Goal: Task Accomplishment & Management: Use online tool/utility

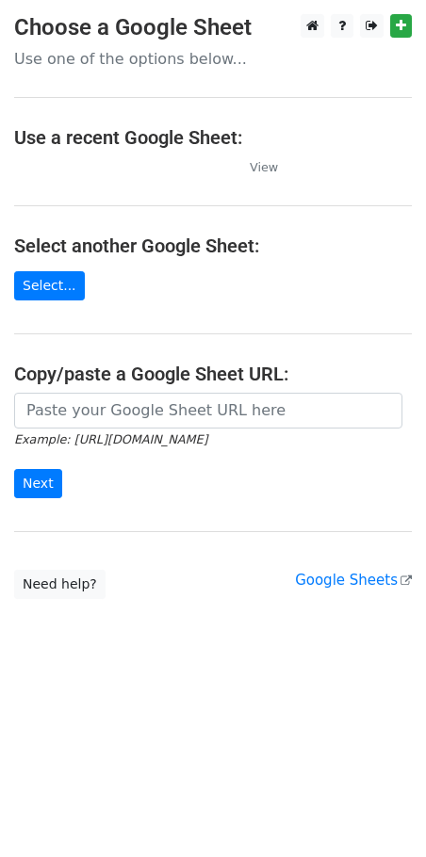
click at [183, 141] on h4 "Use a recent Google Sheet:" at bounding box center [212, 137] width 397 height 23
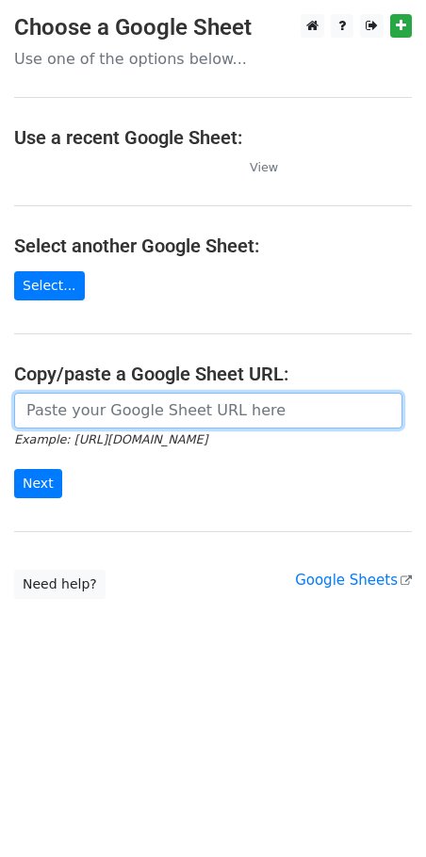
click at [110, 413] on input "url" at bounding box center [208, 411] width 388 height 36
paste input "http://docs.google.com/spreadsheets/d/1zOszTlDN6v8k8Hr1Th6ZlwctJiw_w4b6o11xDR0T…"
type input "http://docs.google.com/spreadsheets/d/1zOszTlDN6v8k8Hr1Th6ZlwctJiw_w4b6o11xDR0T…"
click at [14, 469] on input "Next" at bounding box center [38, 483] width 48 height 29
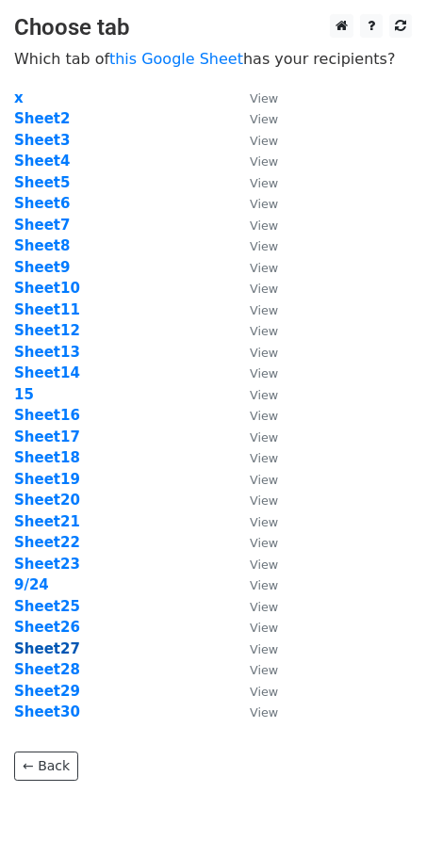
click at [54, 654] on strong "Sheet27" at bounding box center [47, 648] width 66 height 17
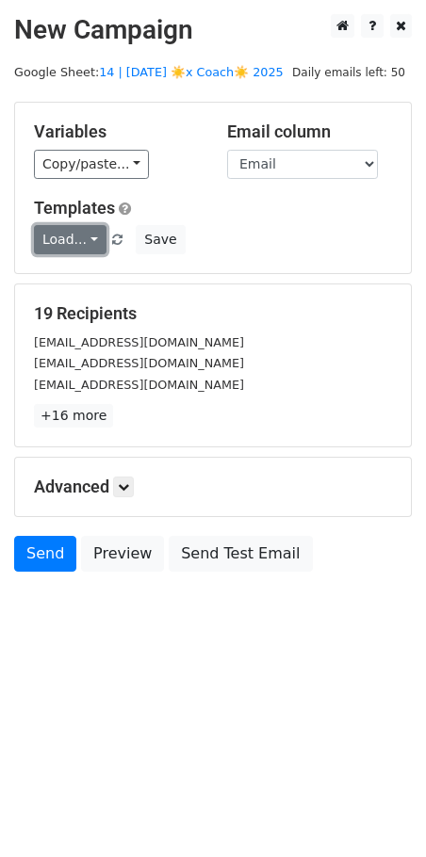
click at [75, 233] on link "Load..." at bounding box center [70, 239] width 73 height 29
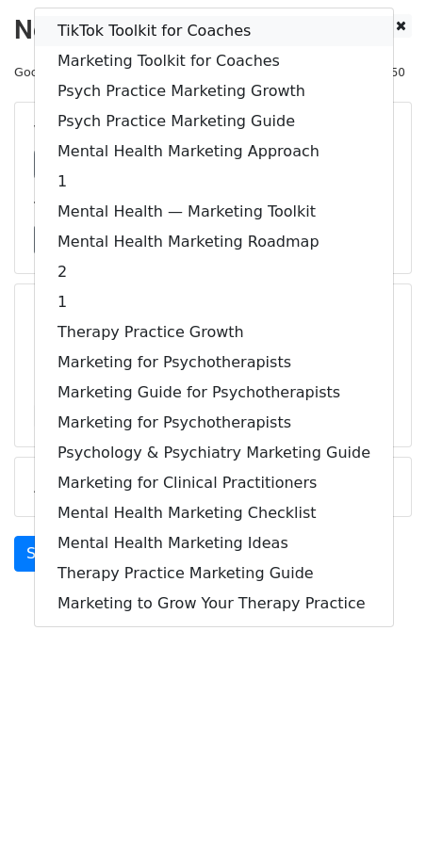
click at [136, 23] on link "TikTok Toolkit for Coaches" at bounding box center [214, 31] width 358 height 30
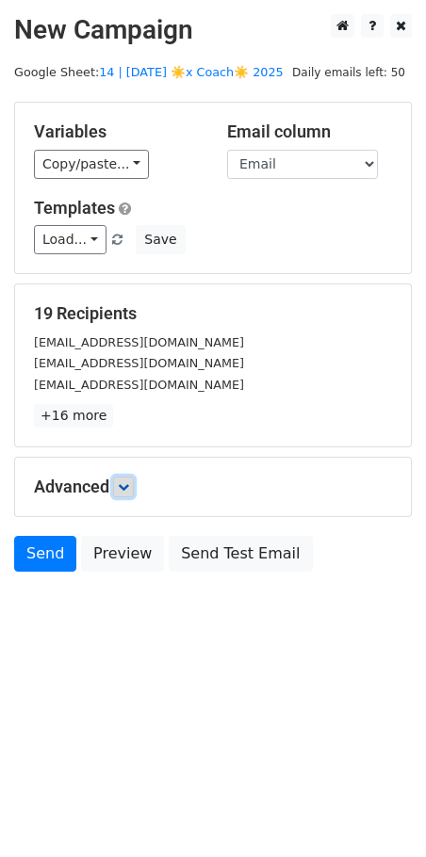
click at [123, 488] on icon at bounding box center [123, 486] width 11 height 11
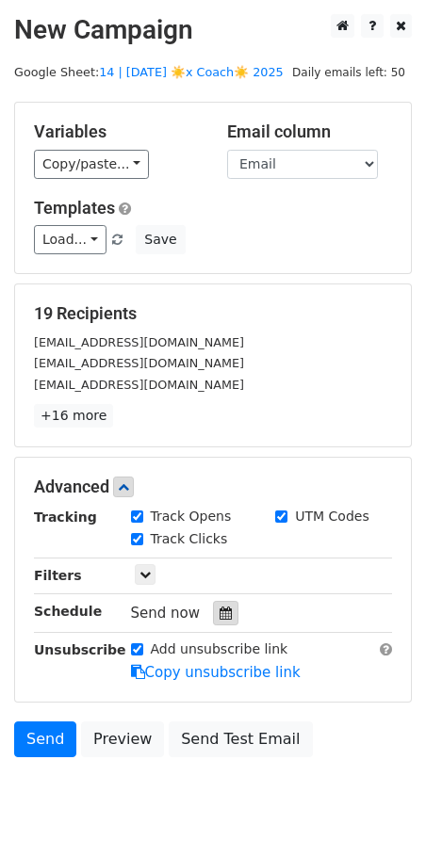
click at [219, 614] on icon at bounding box center [225, 613] width 12 height 13
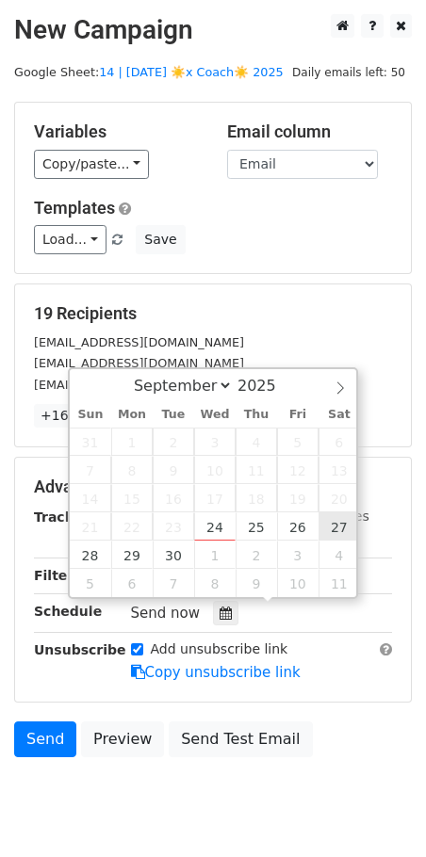
type input "2025-09-27 12:00"
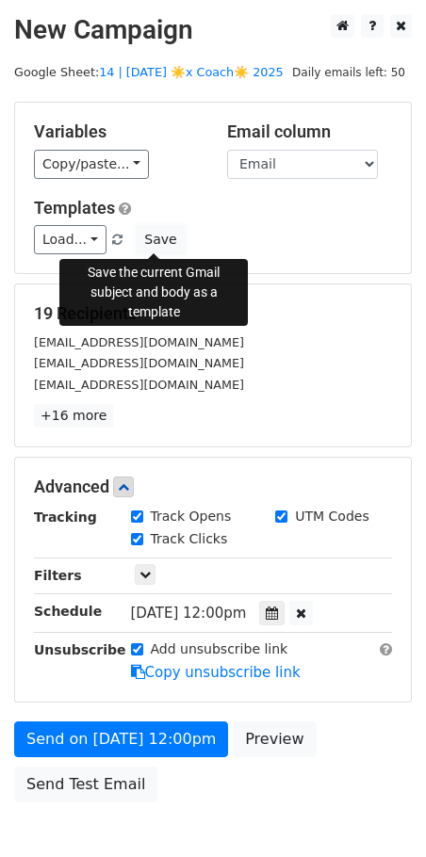
click at [144, 234] on button "Save" at bounding box center [160, 239] width 49 height 29
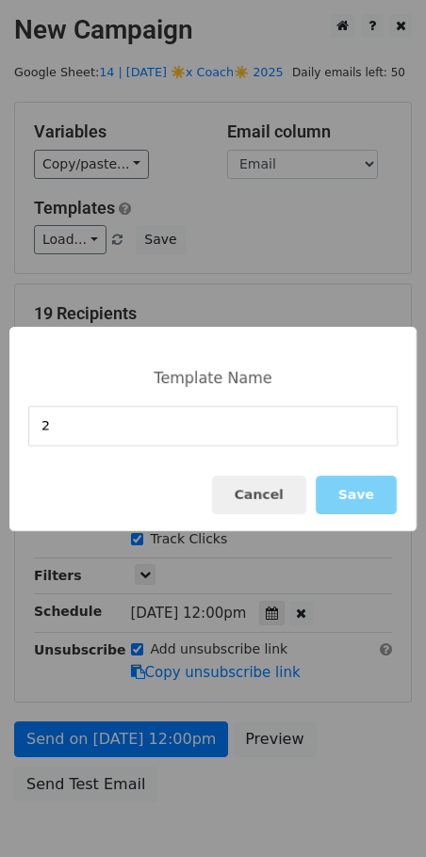
type input "2"
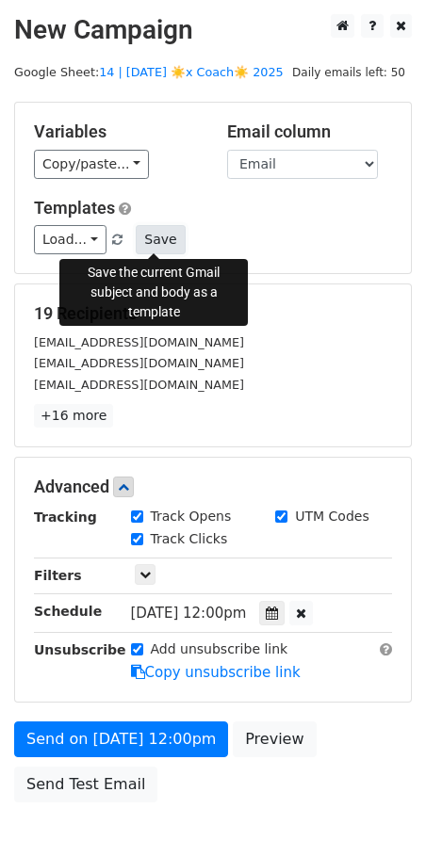
click at [154, 237] on button "Save" at bounding box center [160, 239] width 49 height 29
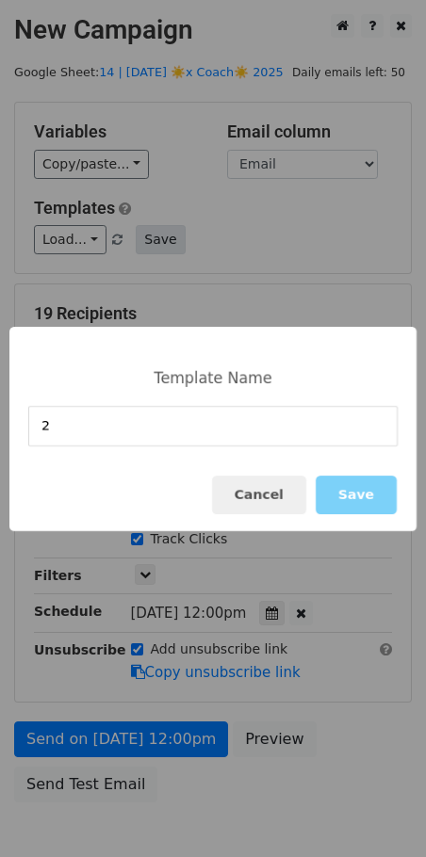
type input "2"
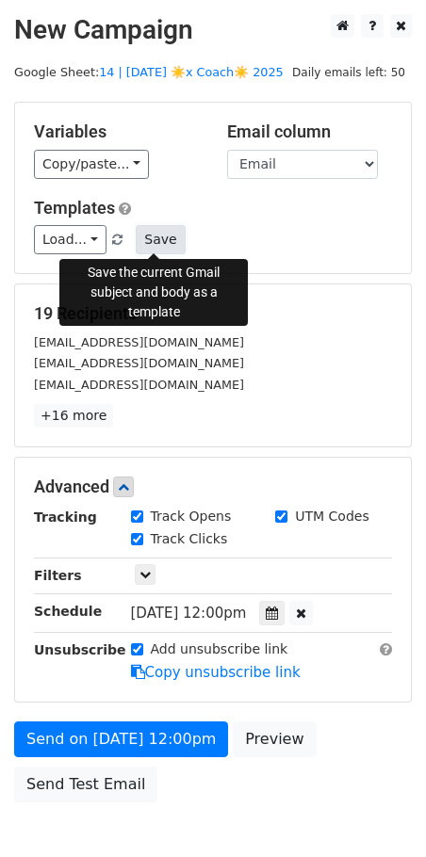
click at [138, 236] on button "Save" at bounding box center [160, 239] width 49 height 29
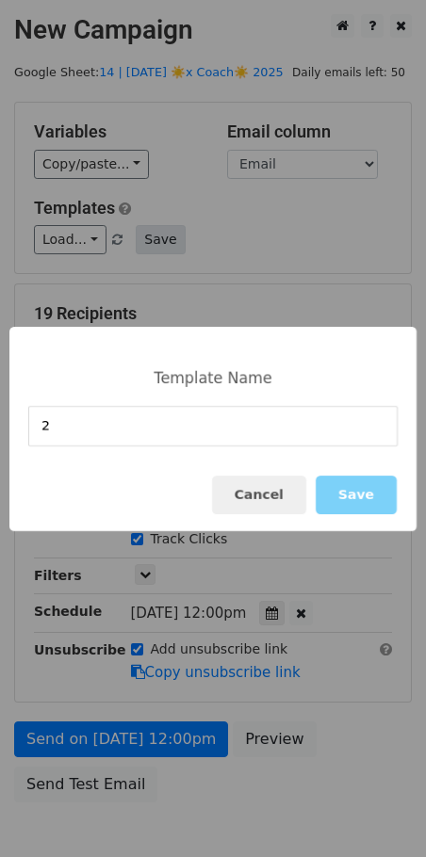
type input "2"
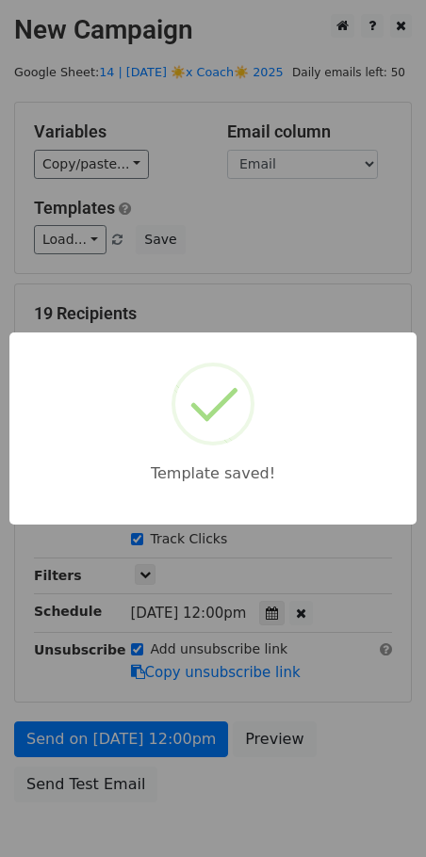
drag, startPoint x: 252, startPoint y: 230, endPoint x: 186, endPoint y: 680, distance: 455.1
click at [251, 234] on div "Template saved!" at bounding box center [213, 428] width 426 height 857
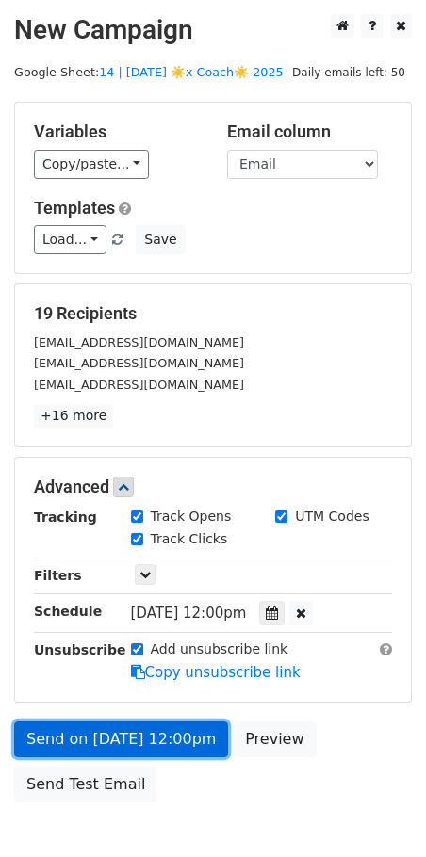
click at [180, 740] on link "Send on Sep 27 at 12:00pm" at bounding box center [121, 739] width 214 height 36
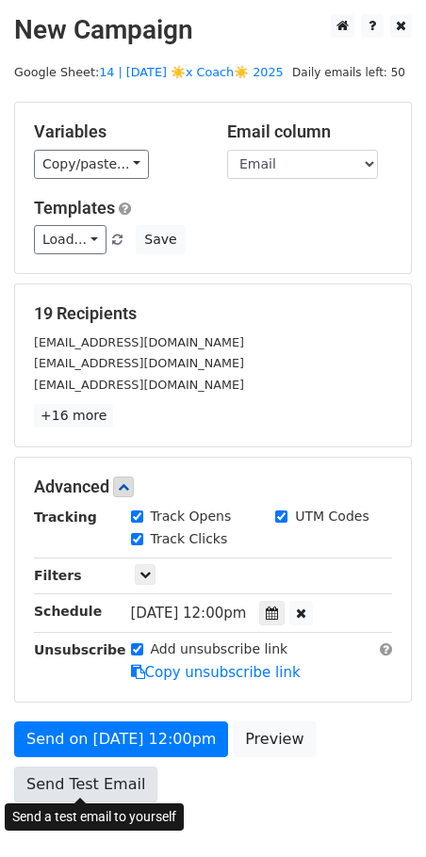
click at [73, 776] on link "Send Test Email" at bounding box center [85, 785] width 143 height 36
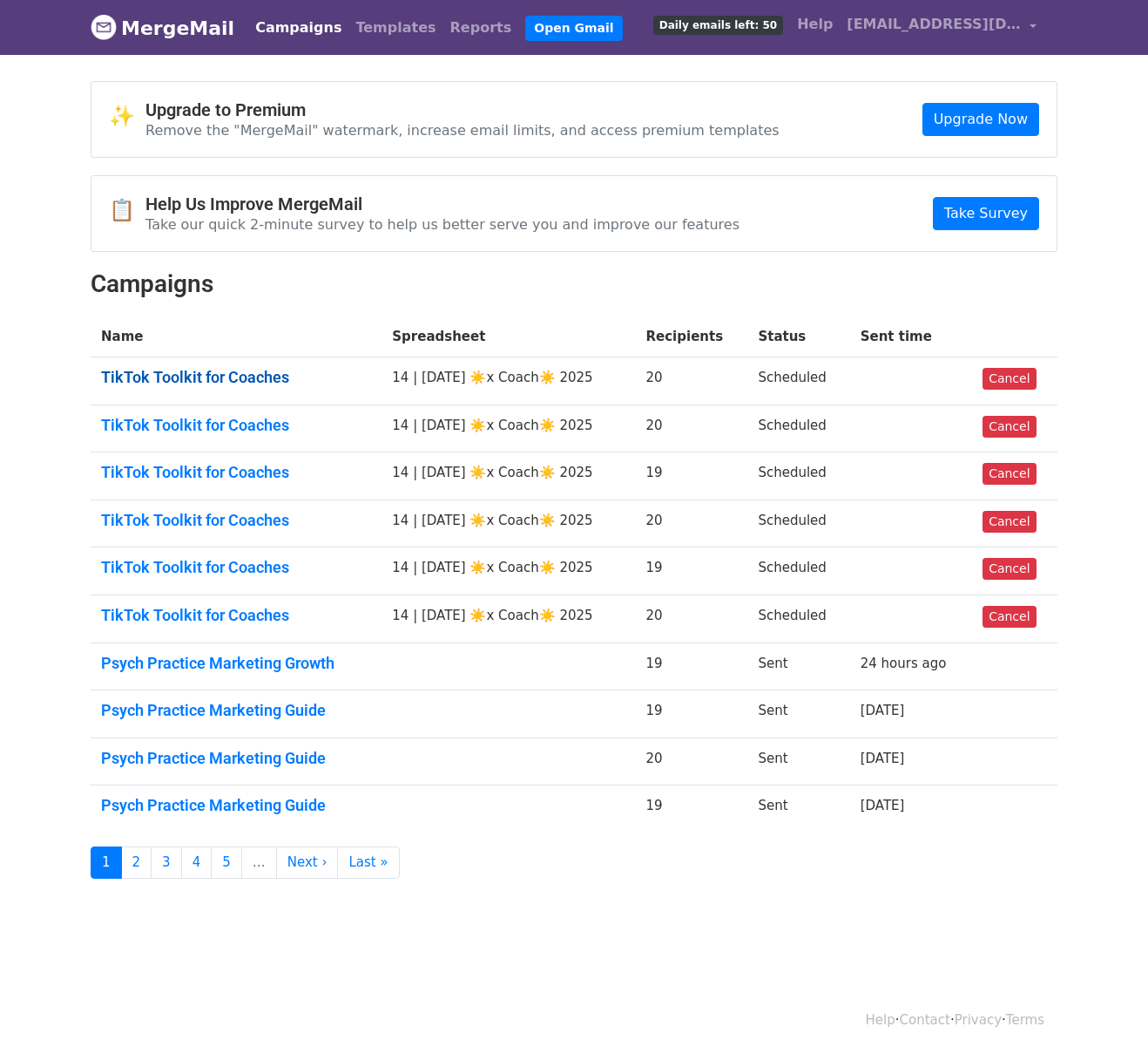
click at [216, 380] on link "TikTok Toolkit for Coaches" at bounding box center [236, 377] width 270 height 19
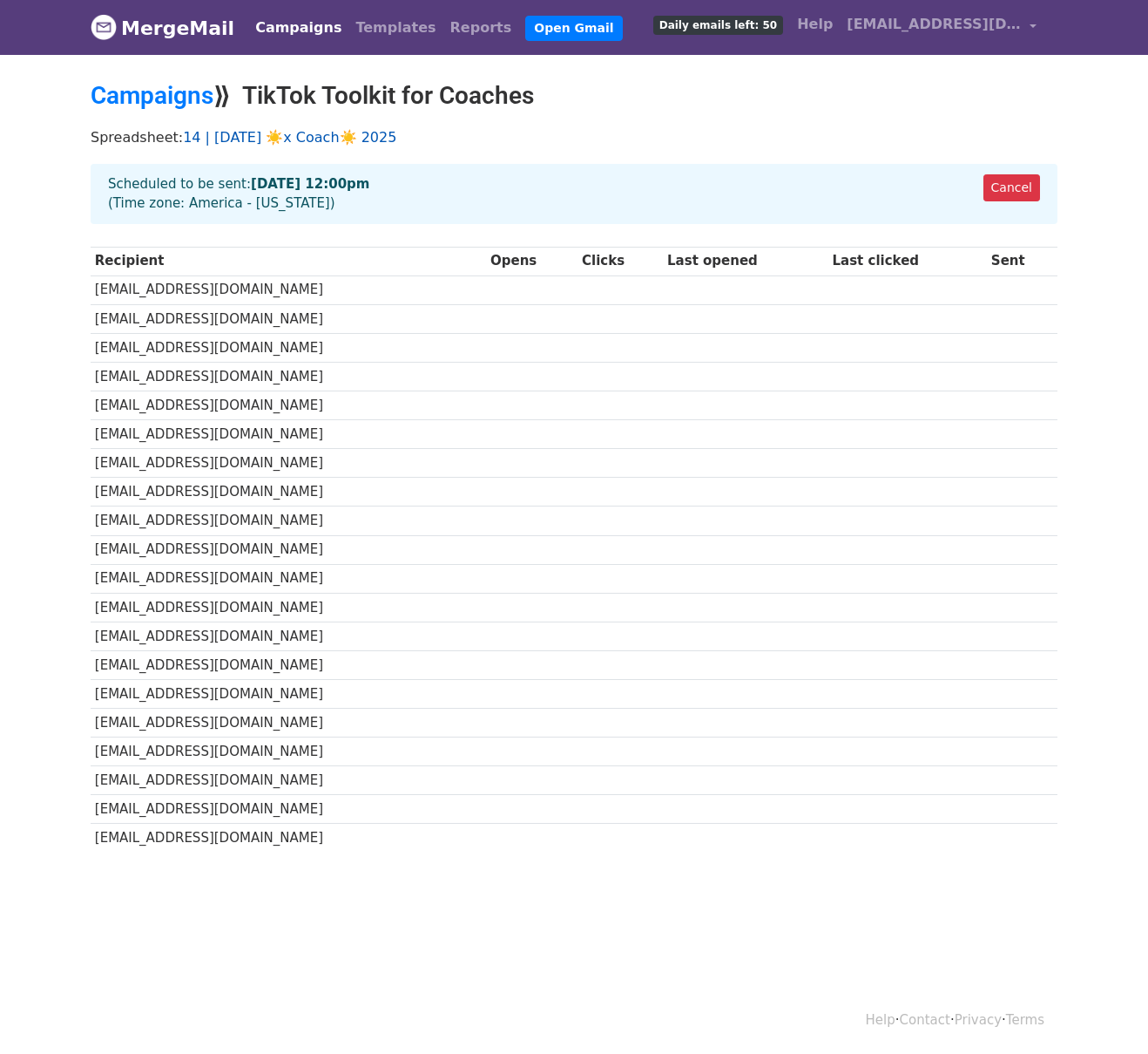
click at [319, 135] on link "14 | [DATE] ☀️x Coach☀️ 2025" at bounding box center [290, 137] width 214 height 17
click at [372, 20] on link "Templates" at bounding box center [396, 28] width 94 height 35
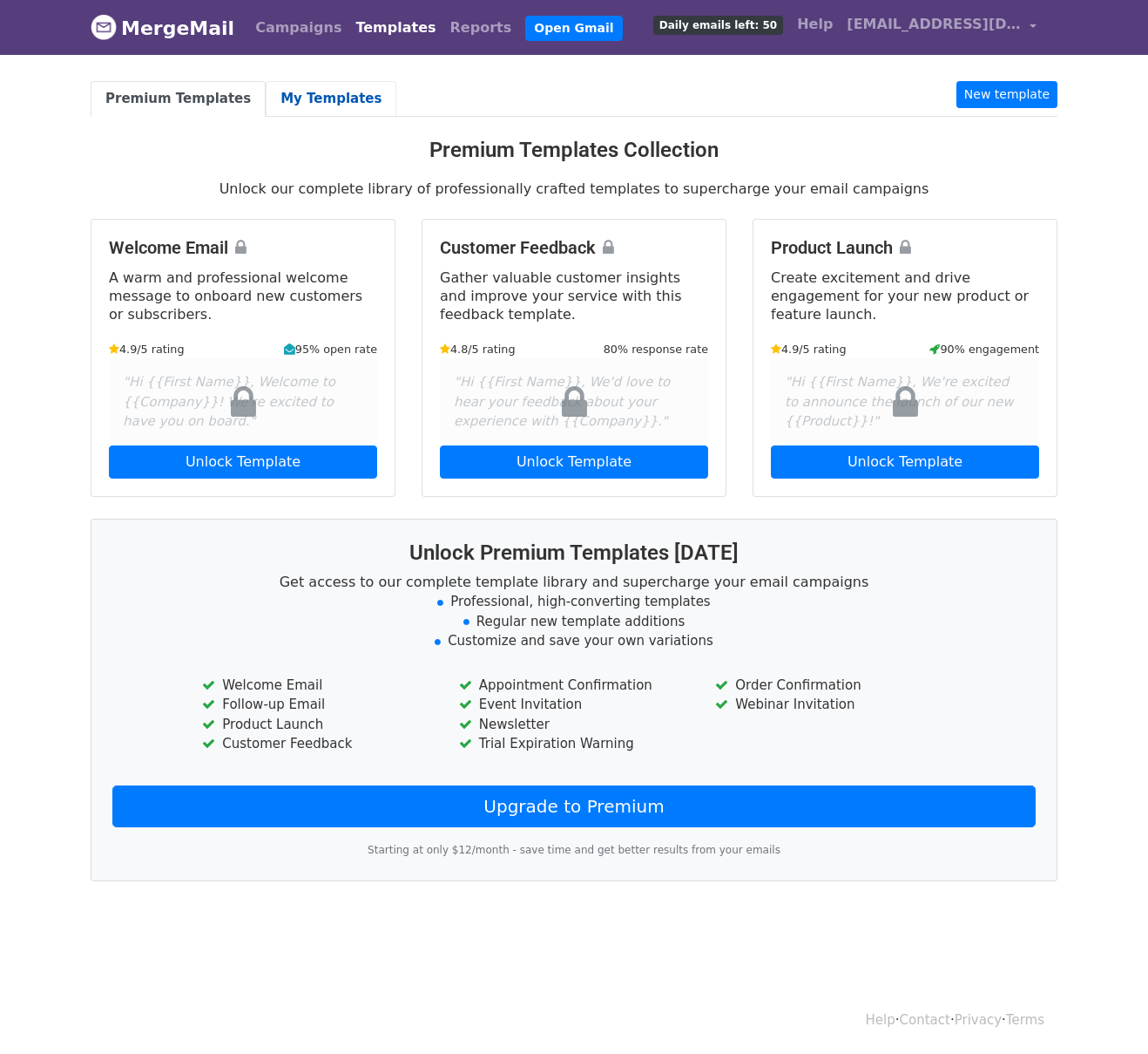
click at [304, 86] on link "My Templates" at bounding box center [330, 99] width 130 height 36
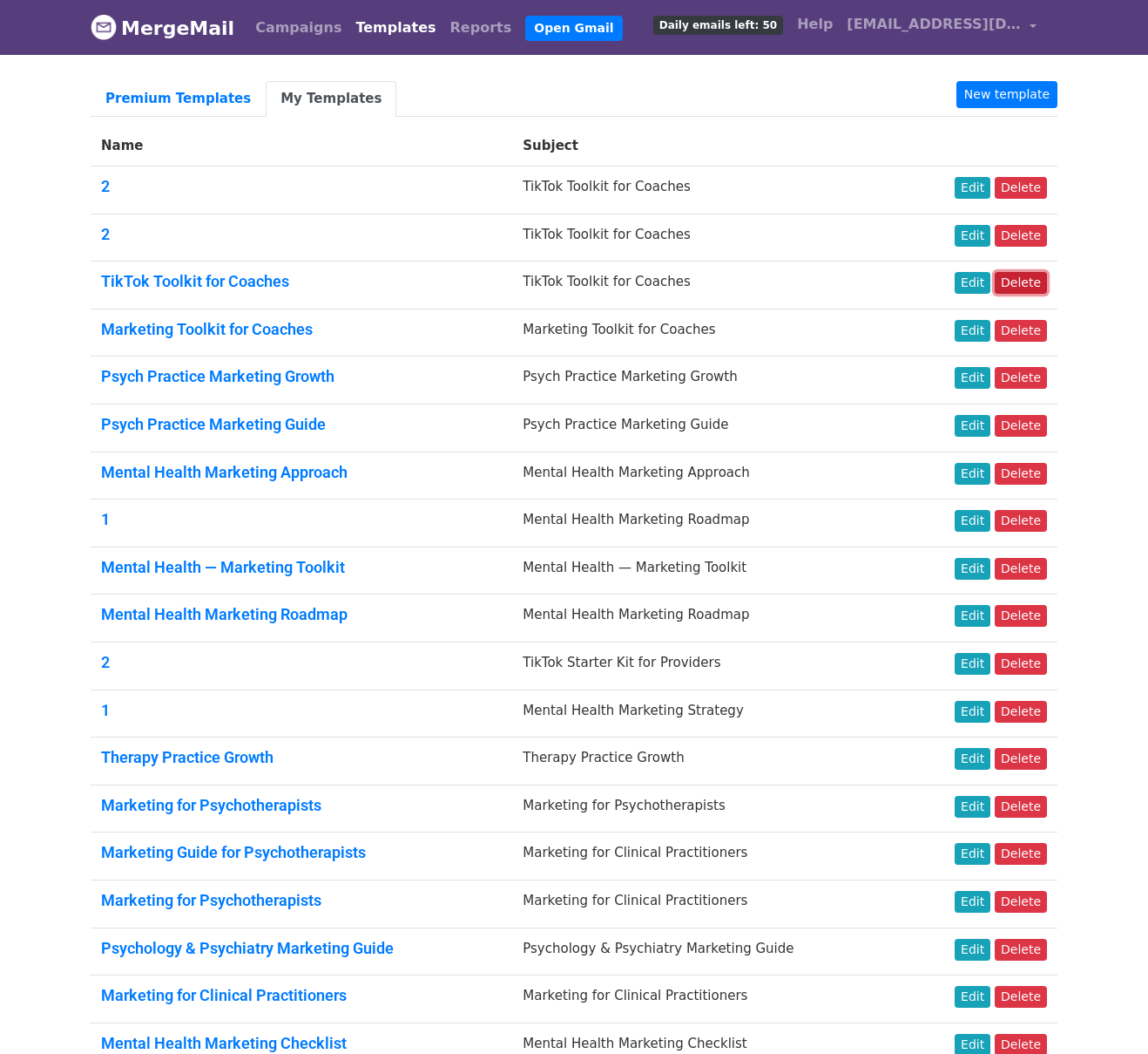
click at [1025, 278] on link "Delete" at bounding box center [1021, 283] width 53 height 22
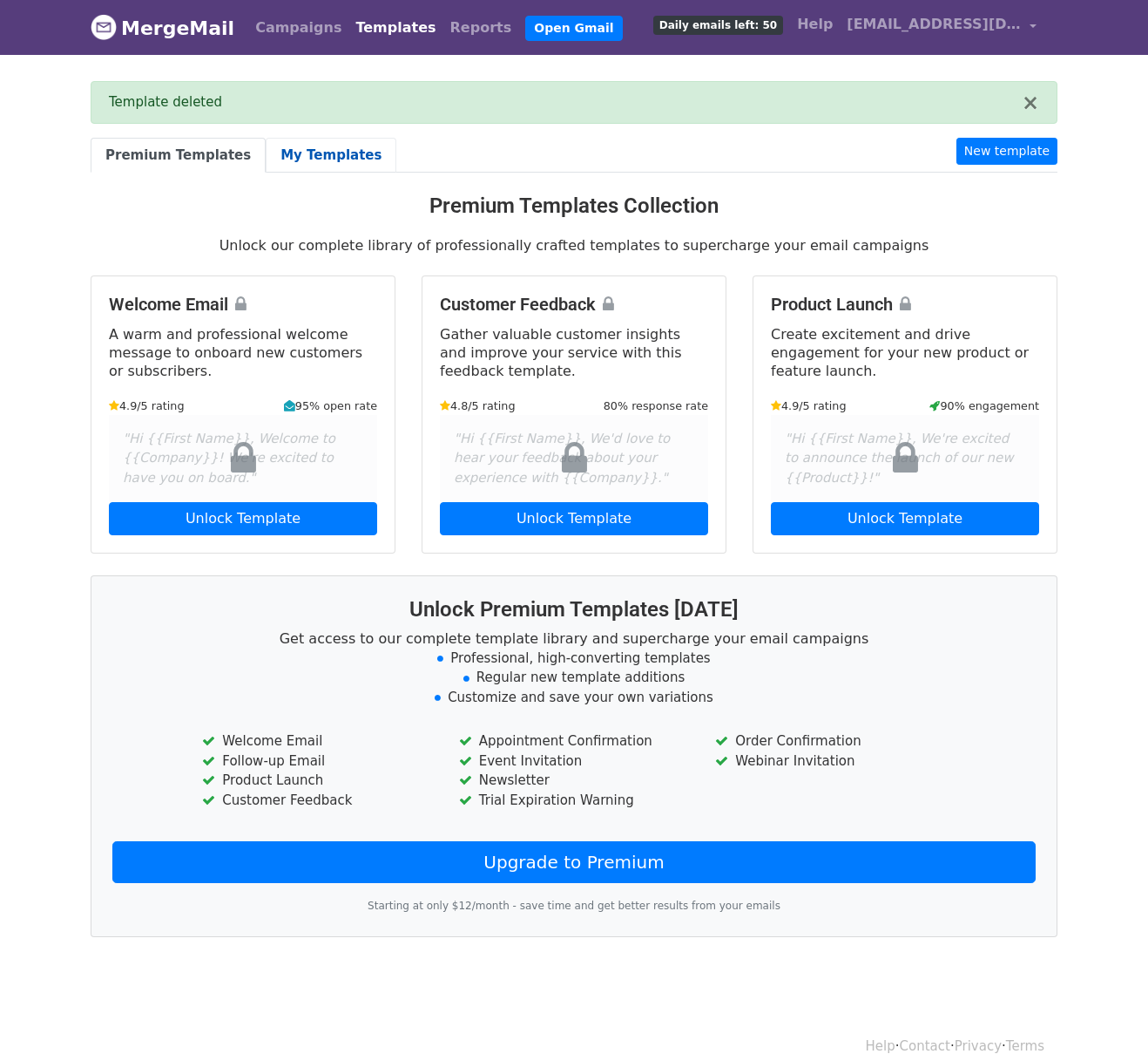
click at [289, 155] on link "My Templates" at bounding box center [330, 155] width 130 height 36
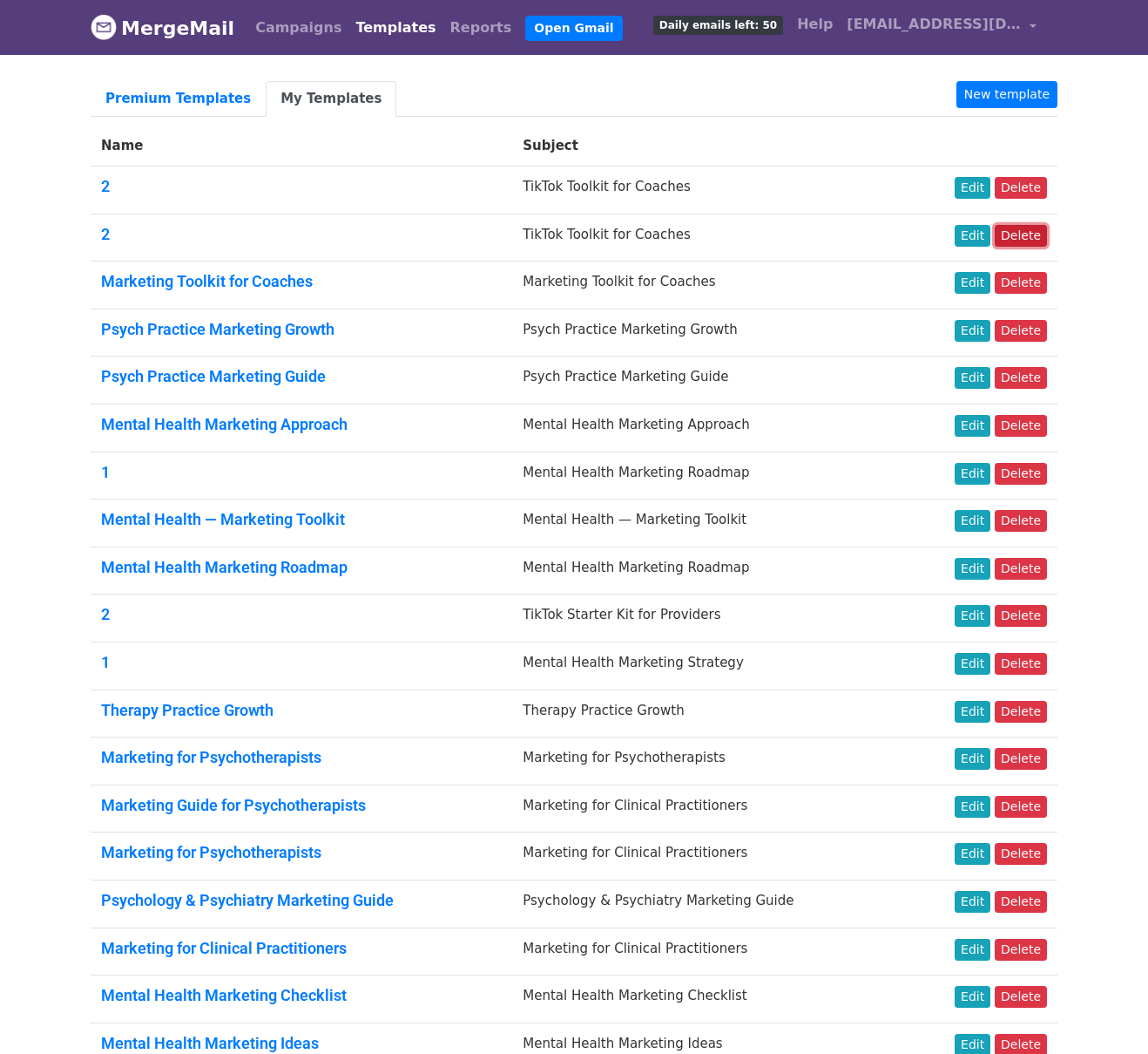
click at [1024, 230] on link "Delete" at bounding box center [1021, 236] width 53 height 22
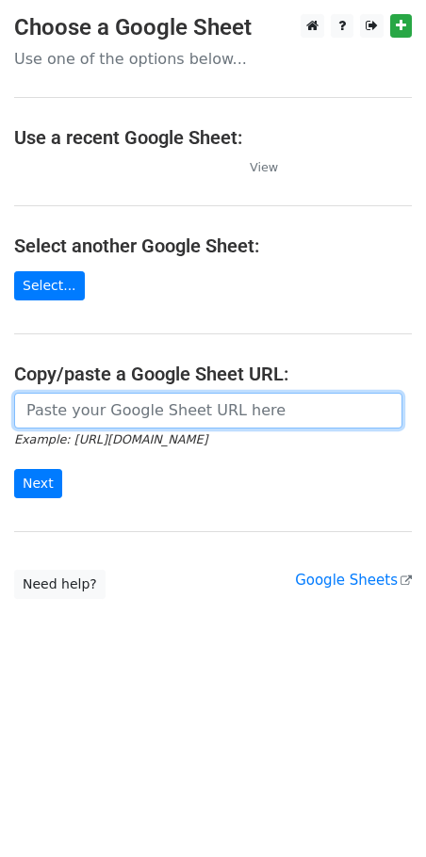
click at [138, 424] on input "url" at bounding box center [208, 411] width 388 height 36
paste input "If you've been curious about whether TikTok could work for your business, I’m o…"
paste input "http://docs.google.com/spreadsheets/d/1zOszTlDN6v8k8Hr1Th6ZlwctJiw_w4b6o11xDR0T…"
type input "http://docs.google.com/spreadsheets/d/1zOszTlDN6v8k8Hr1Th6ZlwctJiw_w4b6o11xDR0T…"
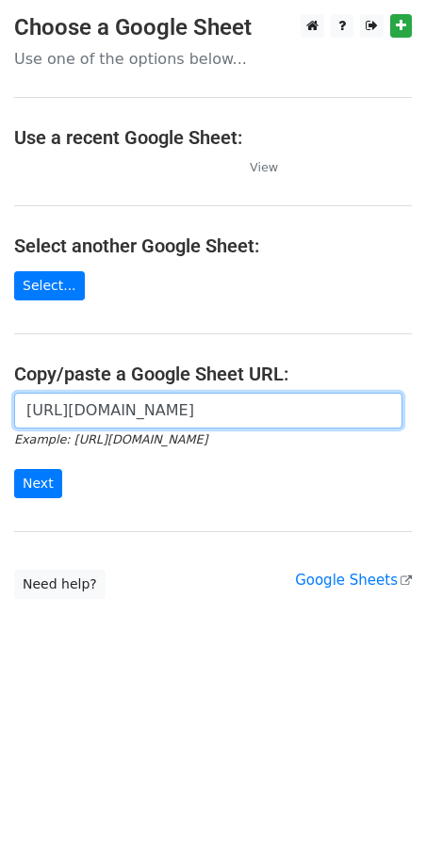
click at [14, 469] on input "Next" at bounding box center [38, 483] width 48 height 29
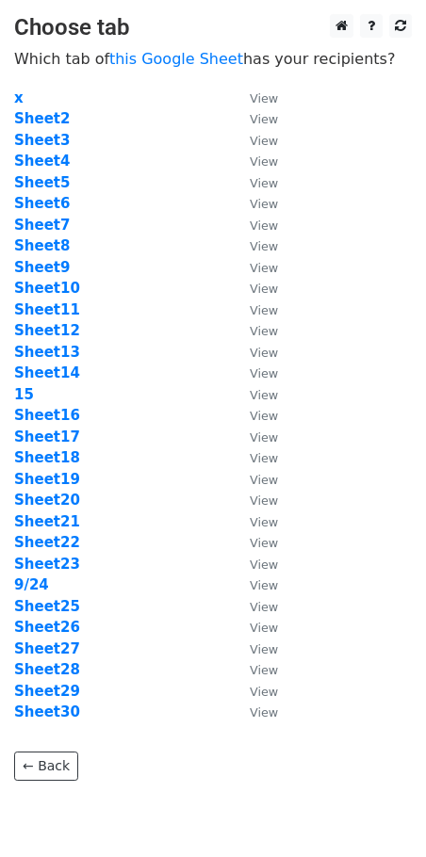
click at [73, 673] on td "Sheet28" at bounding box center [122, 670] width 217 height 22
click at [60, 672] on strong "Sheet28" at bounding box center [47, 669] width 66 height 17
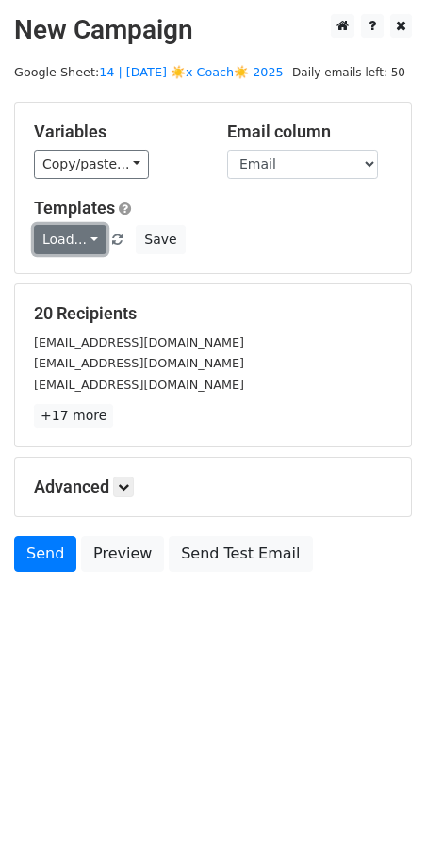
click at [79, 234] on link "Load..." at bounding box center [70, 239] width 73 height 29
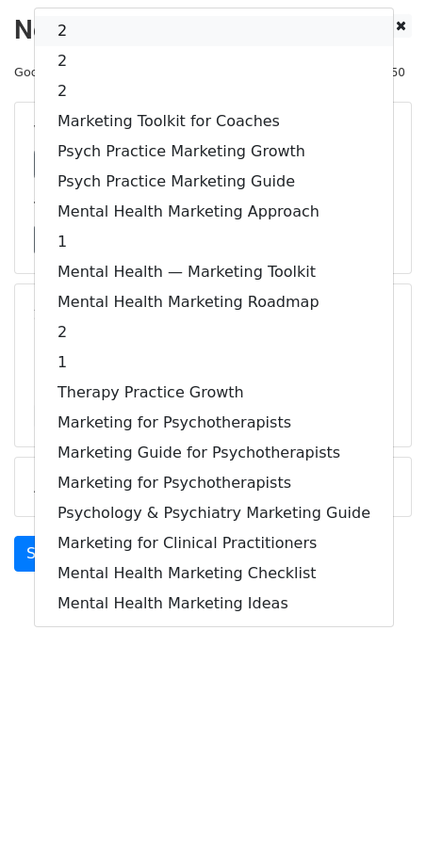
click at [88, 30] on link "2" at bounding box center [214, 31] width 358 height 30
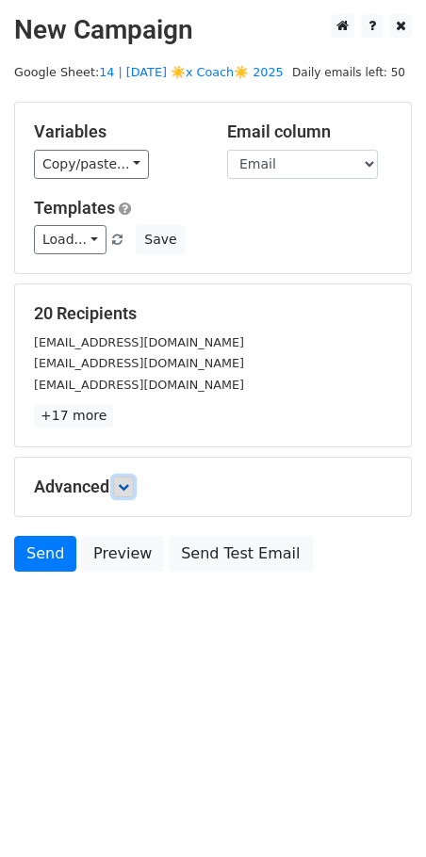
click at [129, 487] on icon at bounding box center [123, 486] width 11 height 11
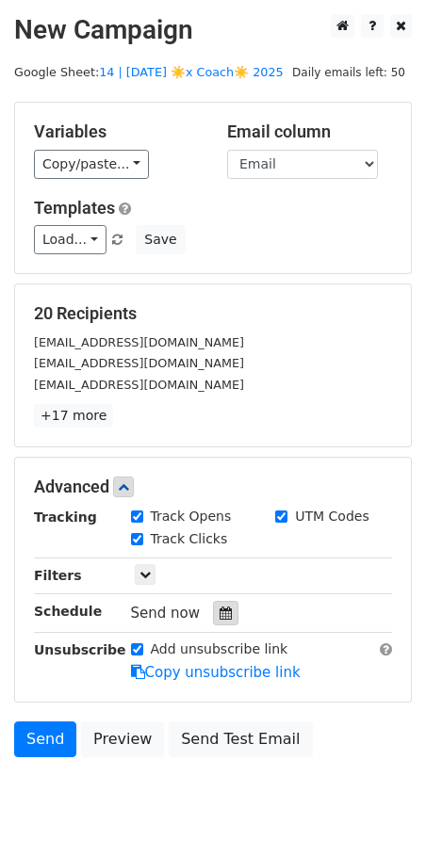
click at [222, 601] on div at bounding box center [225, 613] width 25 height 24
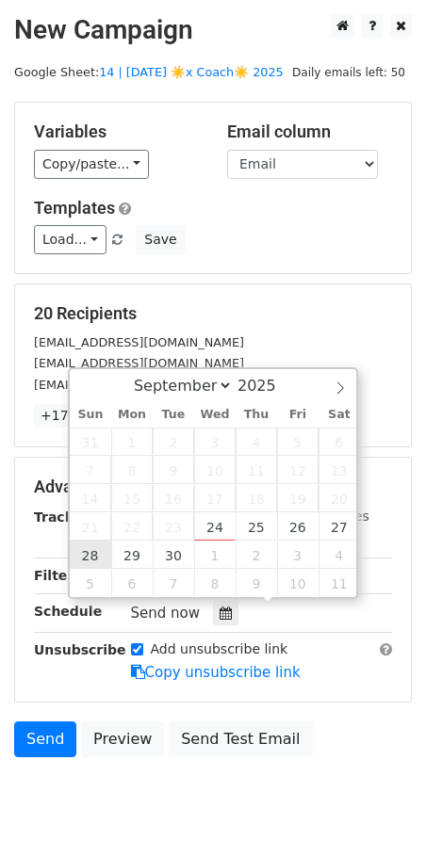
type input "2025-09-28 12:00"
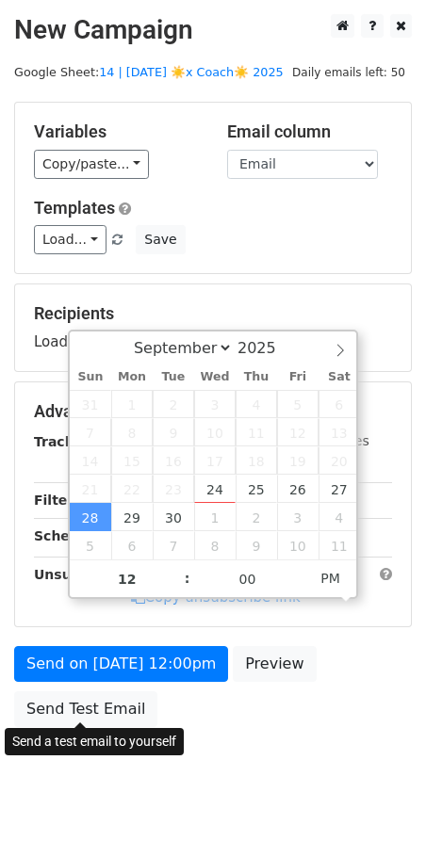
click at [101, 725] on div "Send on Sep 28 at 12:00pm Preview Send Test Email" at bounding box center [213, 691] width 426 height 90
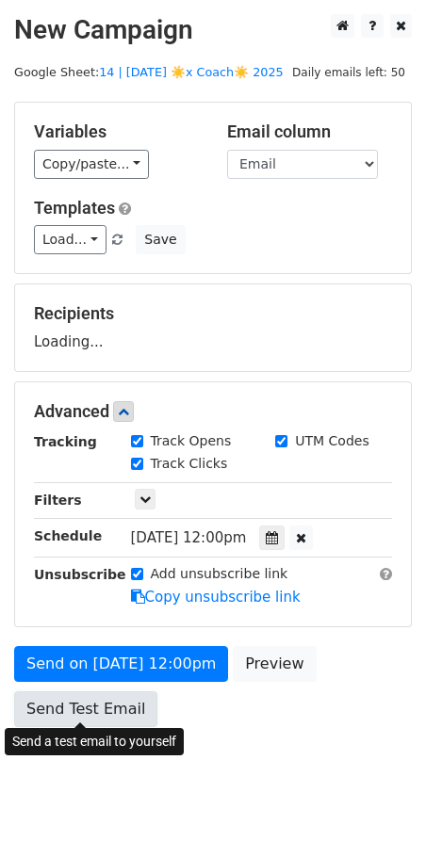
click at [101, 716] on link "Send Test Email" at bounding box center [85, 709] width 143 height 36
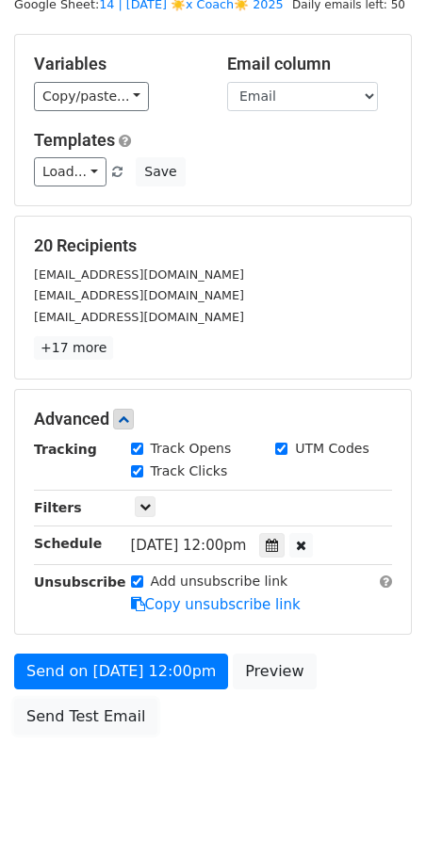
scroll to position [72, 0]
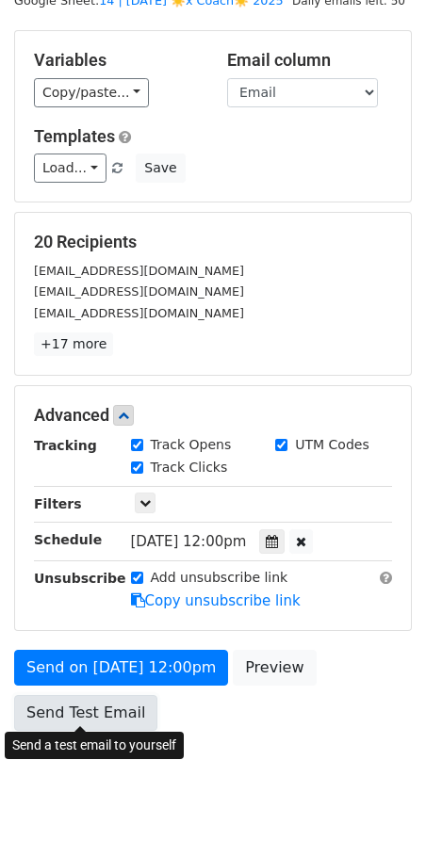
click at [73, 707] on link "Send Test Email" at bounding box center [85, 713] width 143 height 36
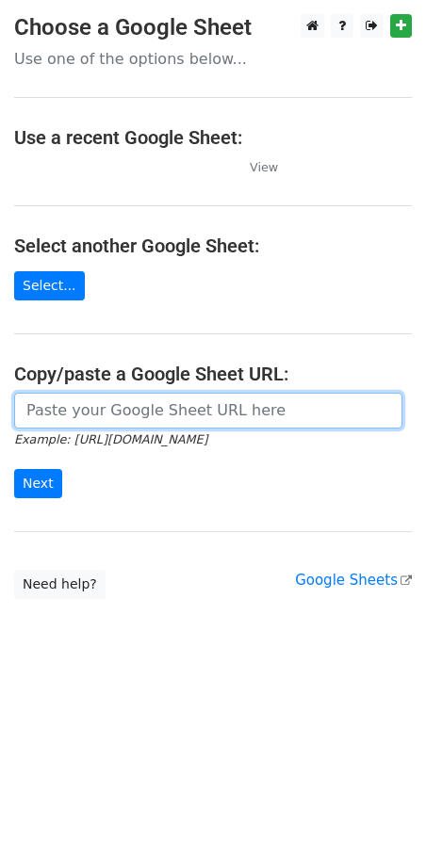
click at [136, 400] on input "url" at bounding box center [208, 411] width 388 height 36
paste input "http://docs.google.com/spreadsheets/d/1zOszTlDN6v8k8Hr1Th6ZlwctJiw_w4b6o11xDR0T…"
type input "http://docs.google.com/spreadsheets/d/1zOszTlDN6v8k8Hr1Th6ZlwctJiw_w4b6o11xDR0T…"
click at [14, 469] on input "Next" at bounding box center [38, 483] width 48 height 29
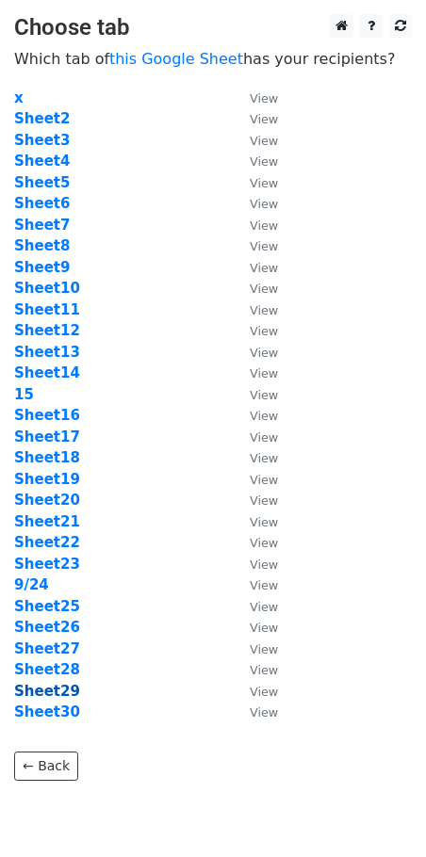
click at [57, 692] on strong "Sheet29" at bounding box center [47, 691] width 66 height 17
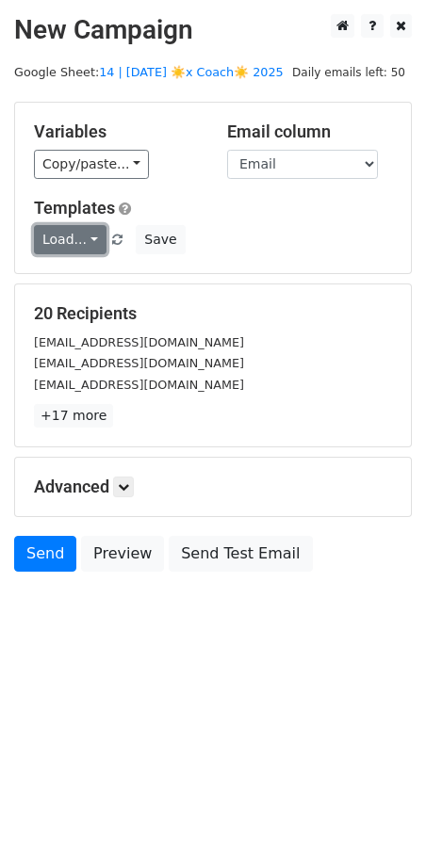
click at [57, 226] on link "Load..." at bounding box center [70, 239] width 73 height 29
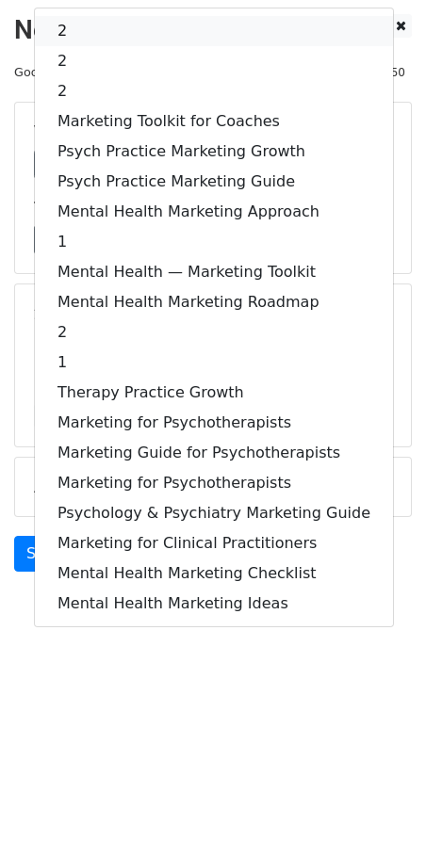
click at [112, 27] on link "2" at bounding box center [214, 31] width 358 height 30
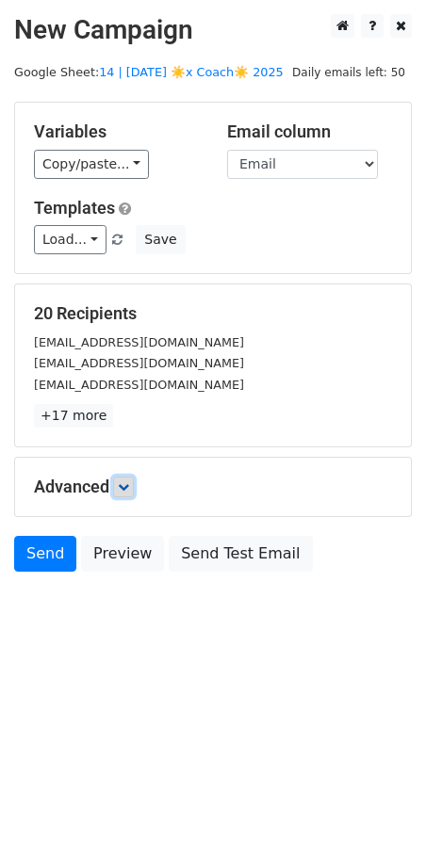
click at [129, 481] on icon at bounding box center [123, 486] width 11 height 11
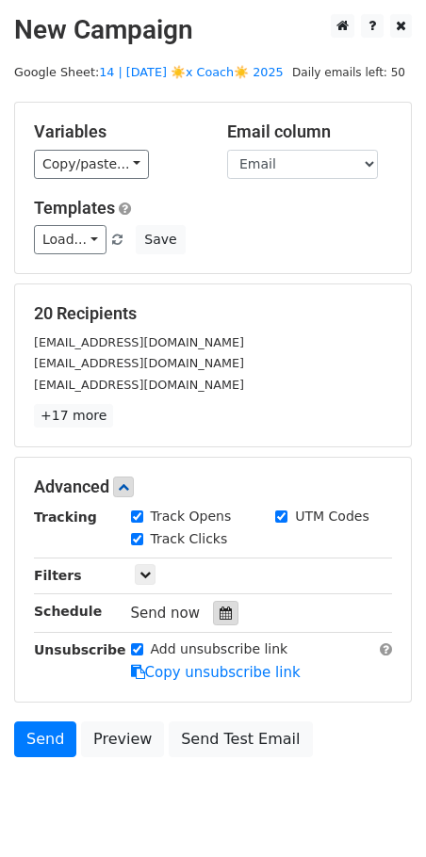
click at [220, 618] on div at bounding box center [225, 613] width 25 height 24
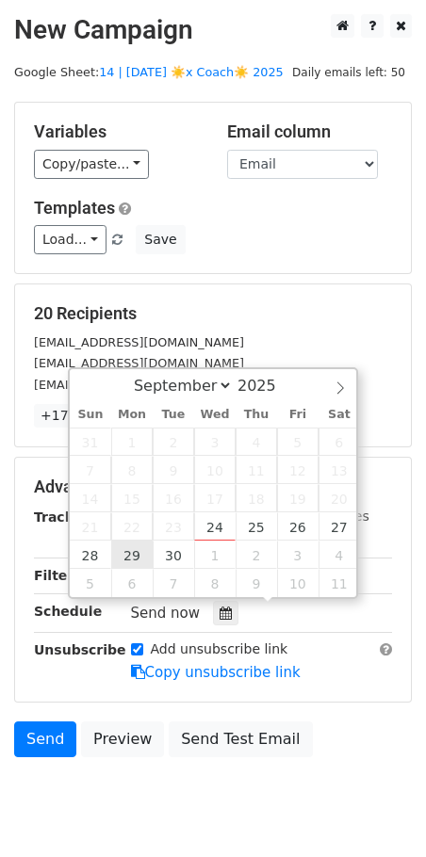
type input "2025-09-29 12:00"
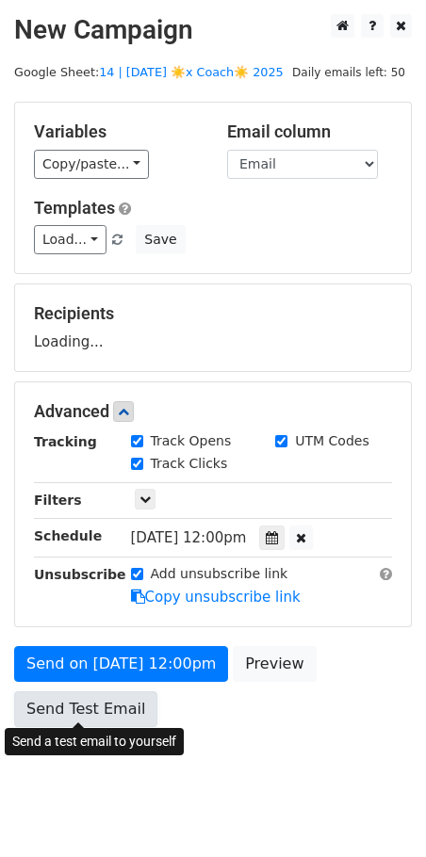
click at [107, 719] on link "Send Test Email" at bounding box center [85, 709] width 143 height 36
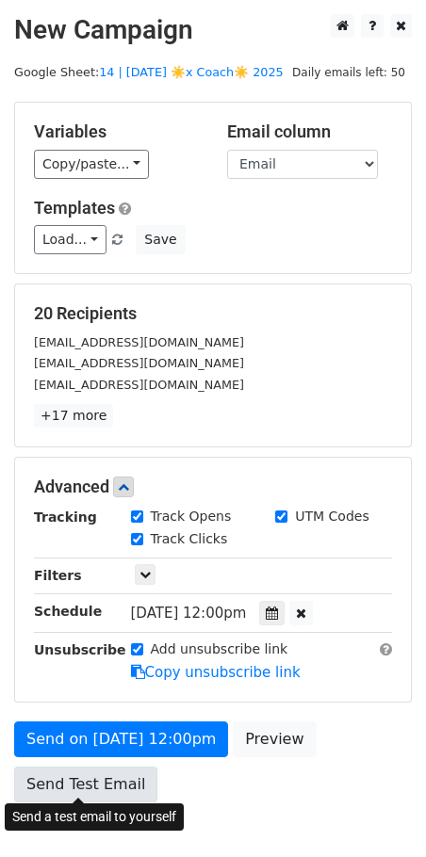
click at [101, 771] on link "Send Test Email" at bounding box center [85, 785] width 143 height 36
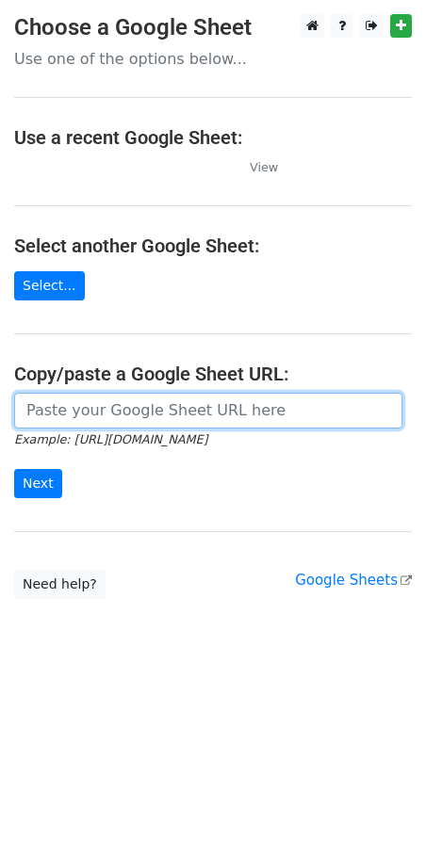
click at [120, 419] on input "url" at bounding box center [208, 411] width 388 height 36
paste input "[URL][DOMAIN_NAME]"
type input "[URL][DOMAIN_NAME]"
click at [14, 469] on input "Next" at bounding box center [38, 483] width 48 height 29
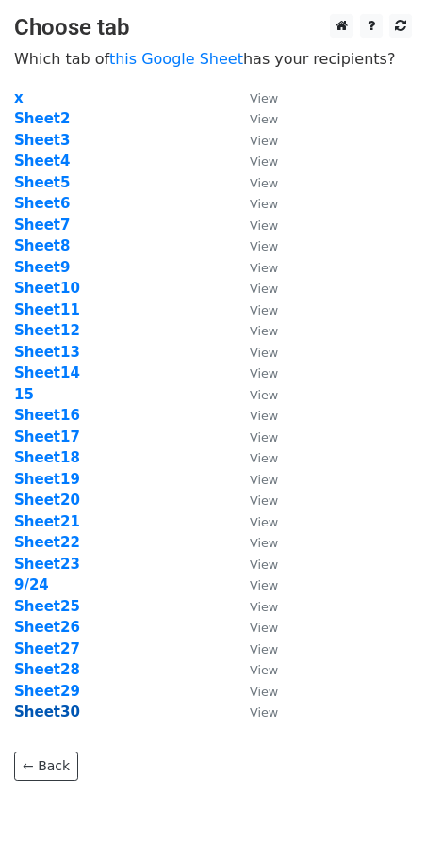
click at [56, 709] on strong "Sheet30" at bounding box center [47, 712] width 66 height 17
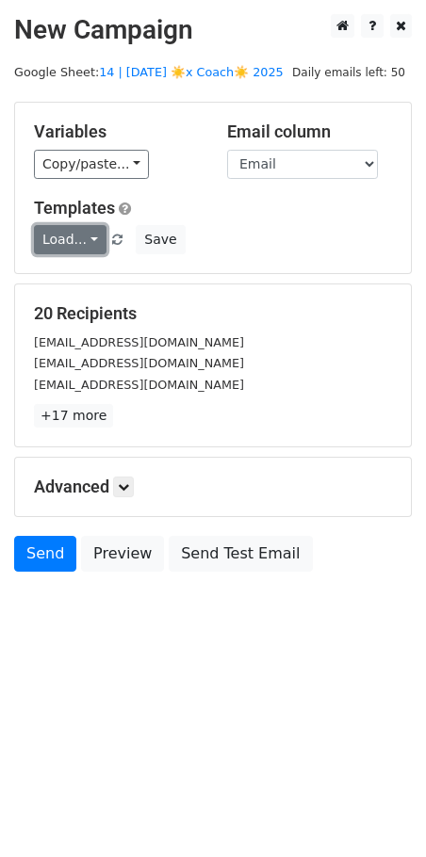
click at [71, 246] on link "Load..." at bounding box center [70, 239] width 73 height 29
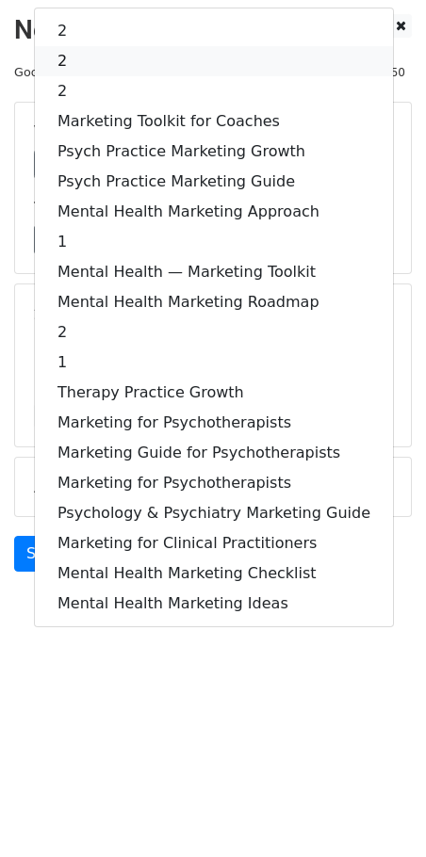
click at [134, 59] on link "2" at bounding box center [214, 61] width 358 height 30
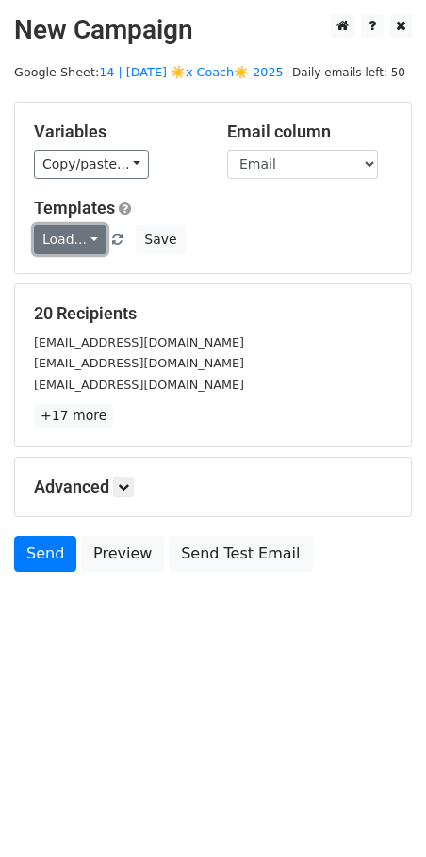
click at [77, 235] on link "Load..." at bounding box center [70, 239] width 73 height 29
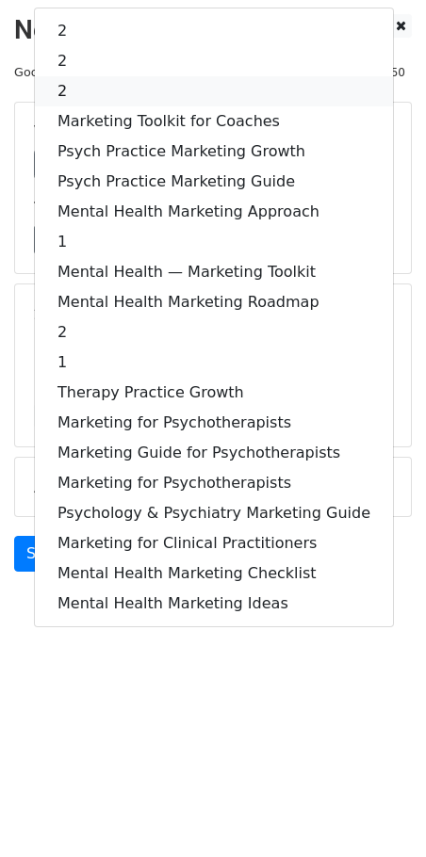
click at [109, 86] on link "2" at bounding box center [214, 91] width 358 height 30
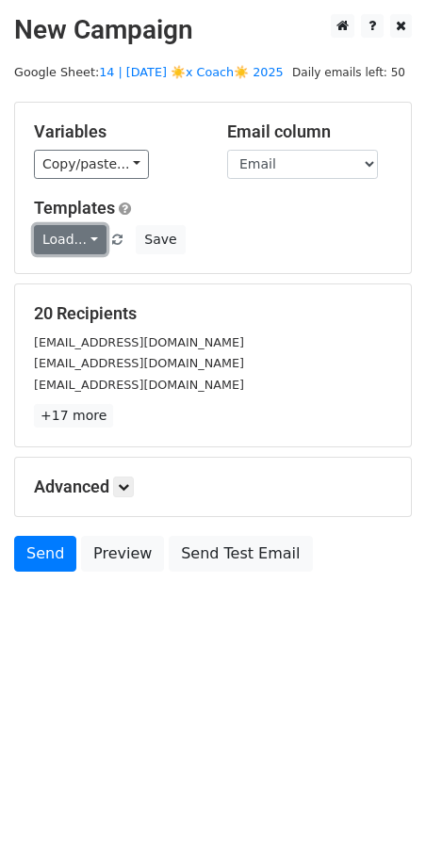
click at [63, 242] on link "Load..." at bounding box center [70, 239] width 73 height 29
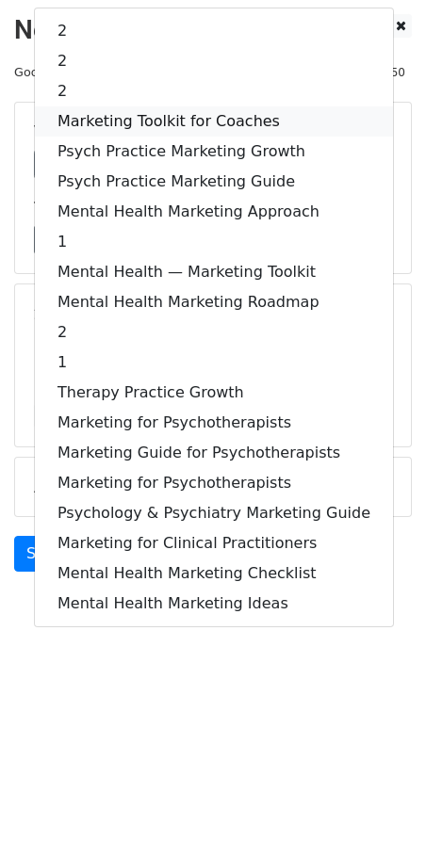
click at [115, 106] on link "Marketing Toolkit for Coaches" at bounding box center [214, 121] width 358 height 30
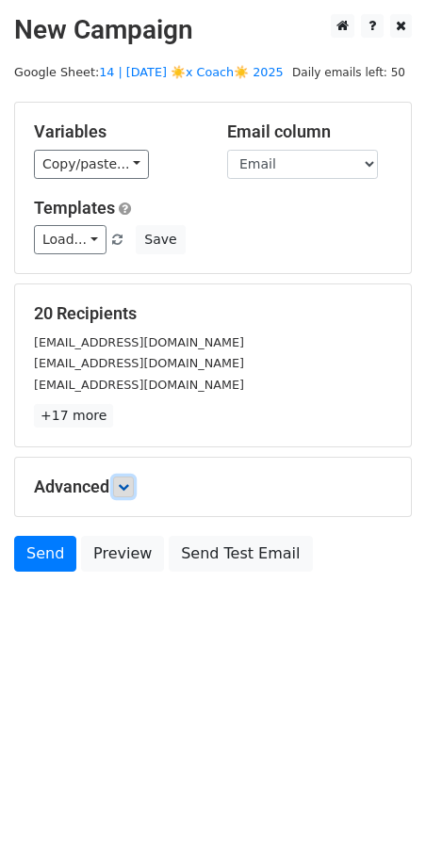
click at [127, 481] on icon at bounding box center [123, 486] width 11 height 11
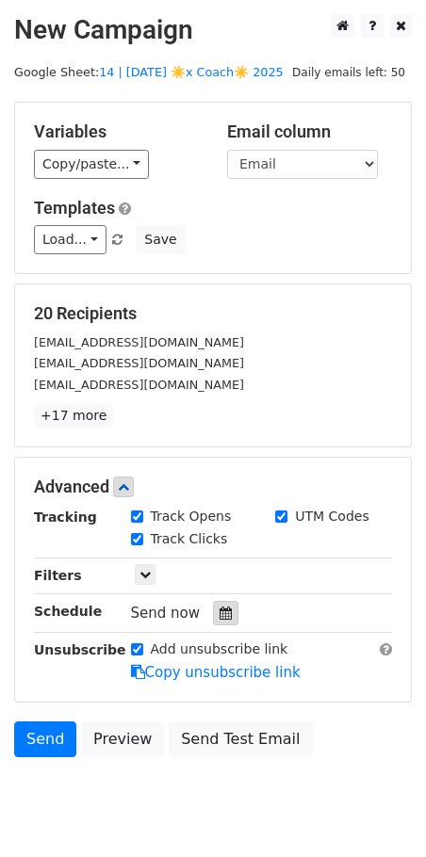
click at [219, 616] on icon at bounding box center [225, 613] width 12 height 13
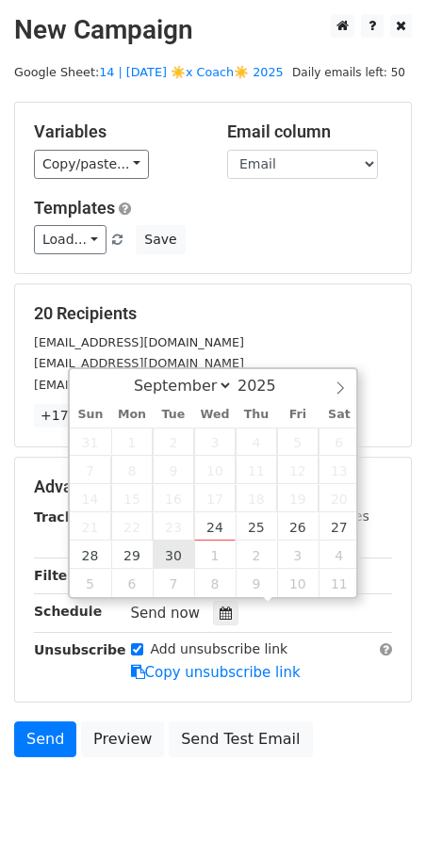
type input "2025-09-30 12:00"
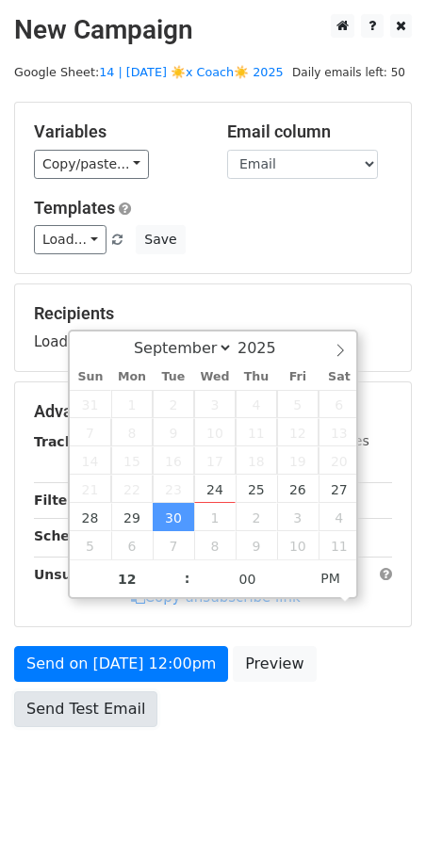
click at [106, 691] on link "Send Test Email" at bounding box center [85, 709] width 143 height 36
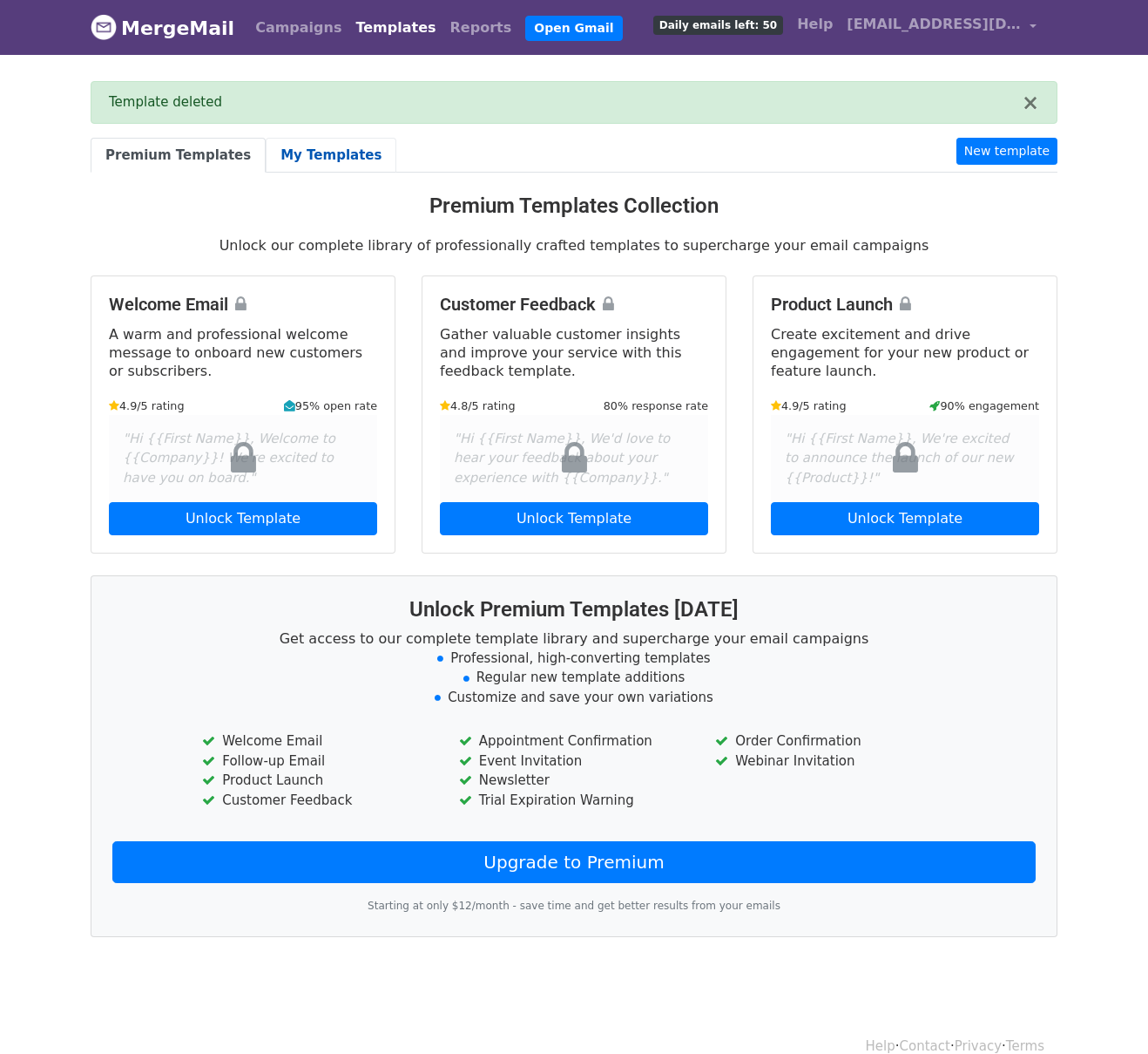
click at [269, 152] on link "My Templates" at bounding box center [330, 155] width 130 height 36
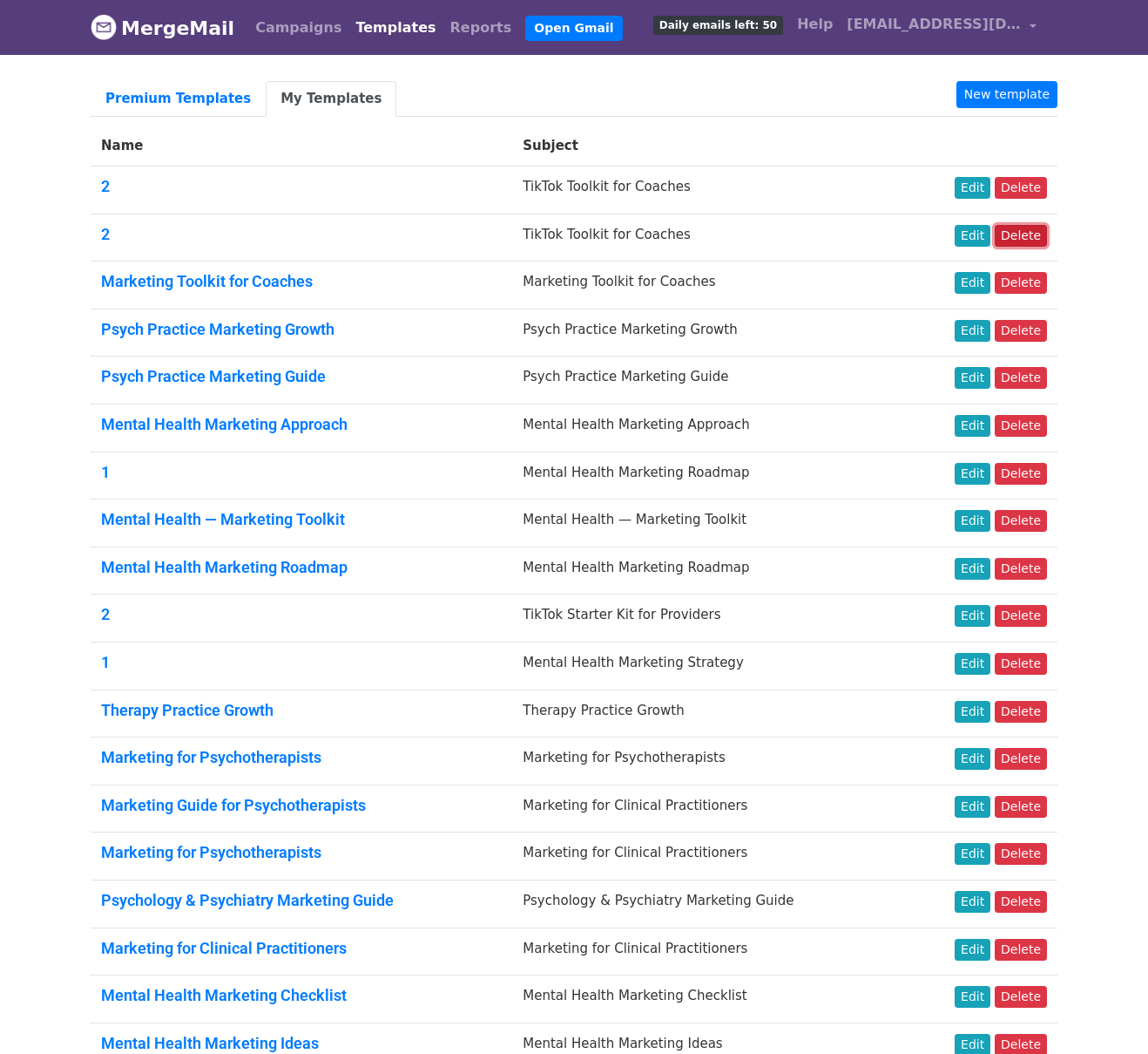
click at [1018, 235] on link "Delete" at bounding box center [1021, 236] width 53 height 22
